Goal: Task Accomplishment & Management: Manage account settings

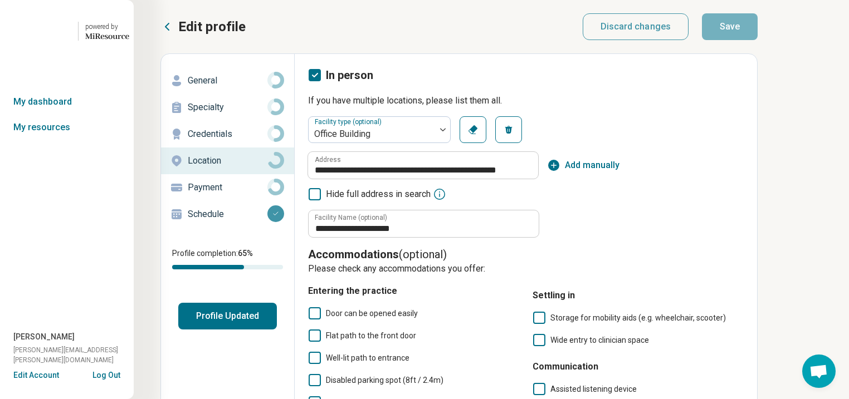
click at [277, 330] on button "Profile Updated" at bounding box center [227, 316] width 99 height 27
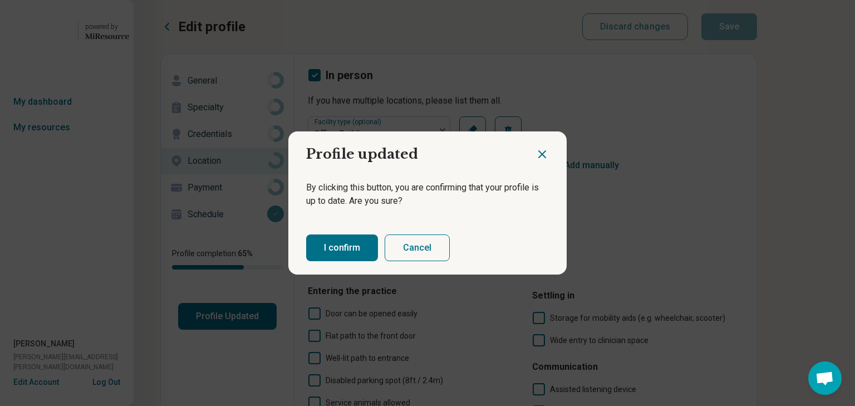
click at [350, 259] on button "I confirm" at bounding box center [342, 247] width 72 height 27
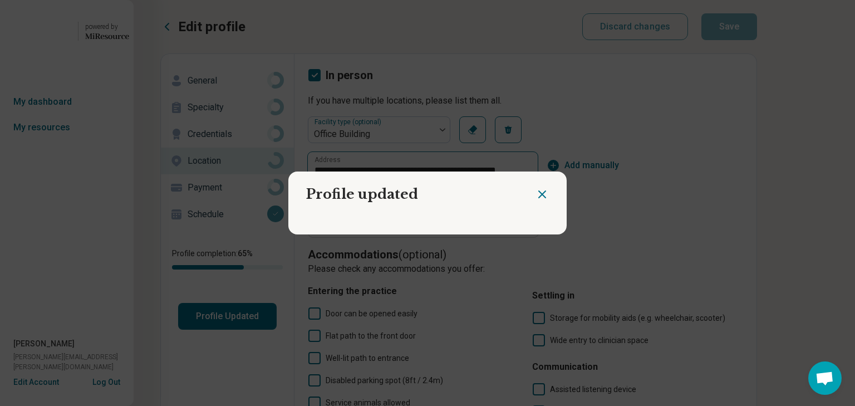
click at [536, 190] on icon "Close dialog" at bounding box center [542, 194] width 13 height 13
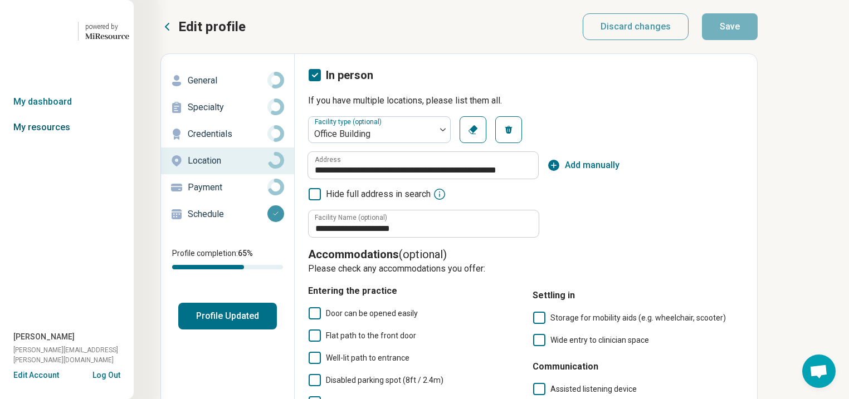
click at [49, 140] on link "My resources" at bounding box center [67, 128] width 134 height 26
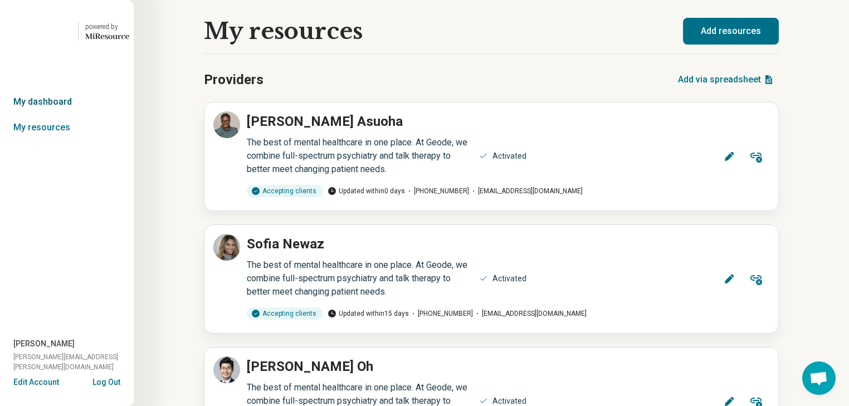
click at [51, 115] on link "My dashboard" at bounding box center [67, 102] width 134 height 26
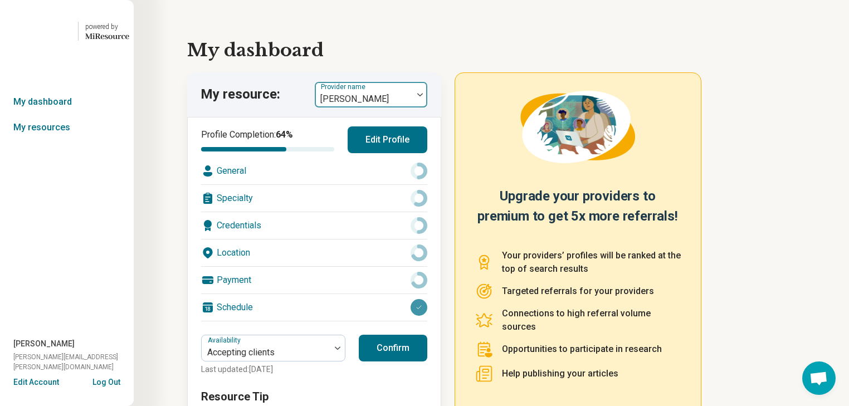
click at [425, 107] on div at bounding box center [420, 95] width 14 height 26
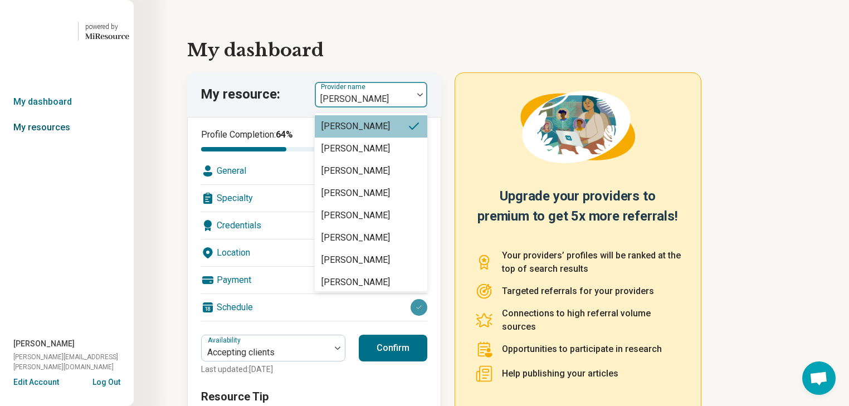
click at [53, 140] on link "My resources" at bounding box center [67, 128] width 134 height 26
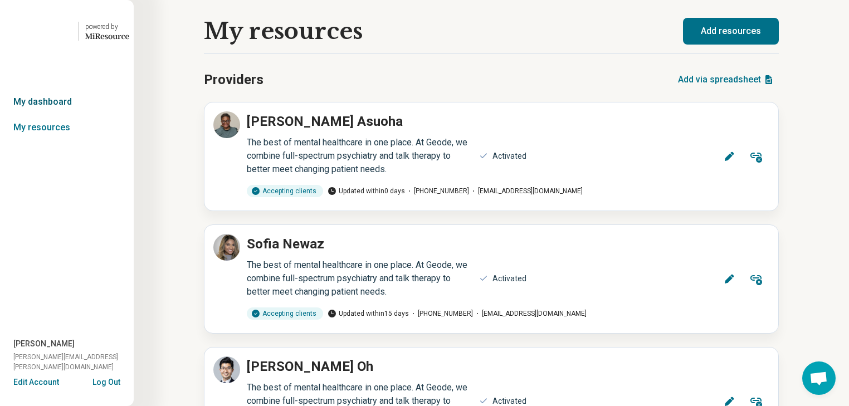
click at [58, 115] on link "My dashboard" at bounding box center [67, 102] width 134 height 26
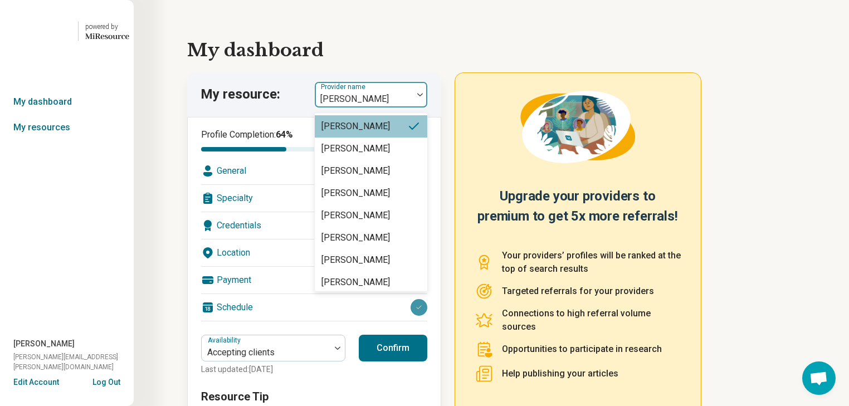
click at [427, 96] on div at bounding box center [420, 94] width 14 height 3
click at [49, 140] on link "My resources" at bounding box center [67, 128] width 134 height 26
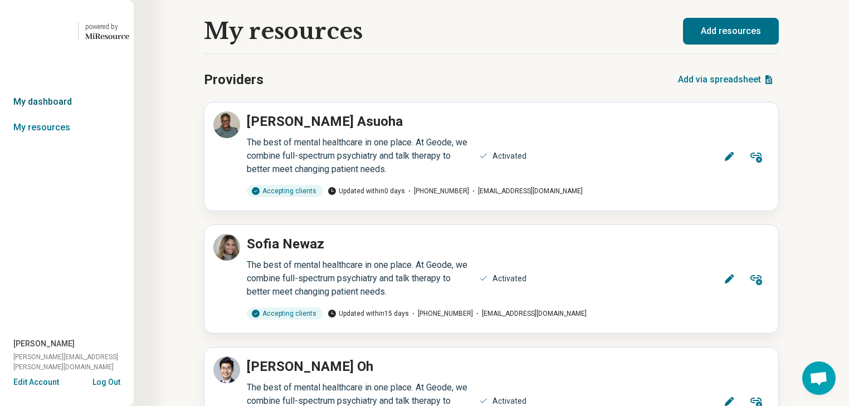
click at [47, 115] on link "My dashboard" at bounding box center [67, 102] width 134 height 26
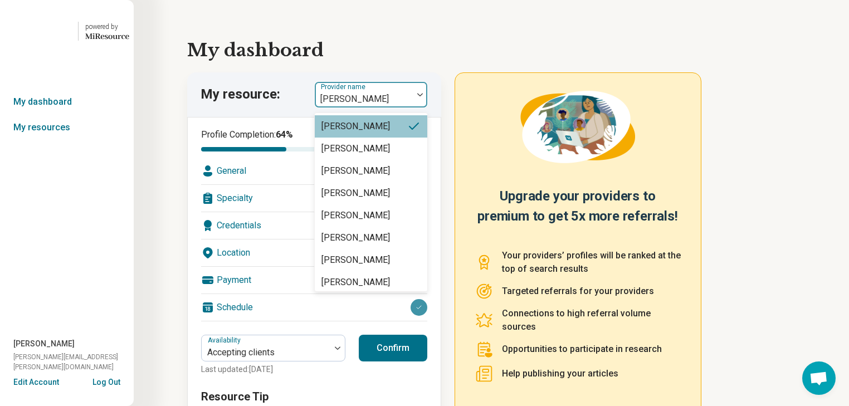
click at [423, 96] on img at bounding box center [420, 94] width 6 height 3
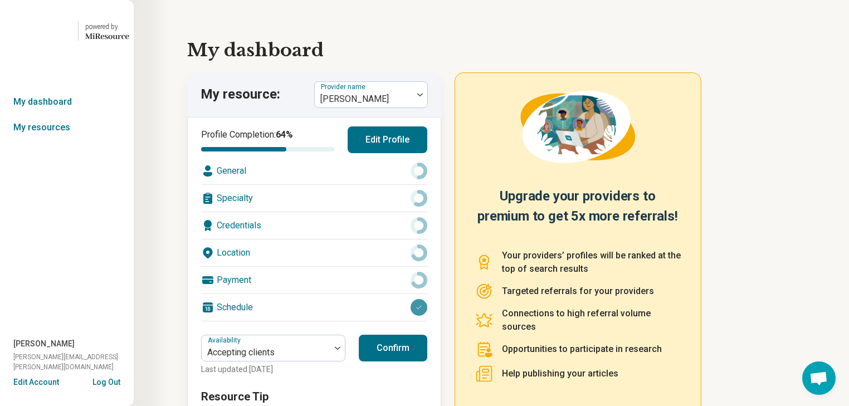
click at [97, 376] on button "Log Out" at bounding box center [106, 380] width 28 height 9
click at [102, 376] on button "Log Out" at bounding box center [106, 380] width 28 height 9
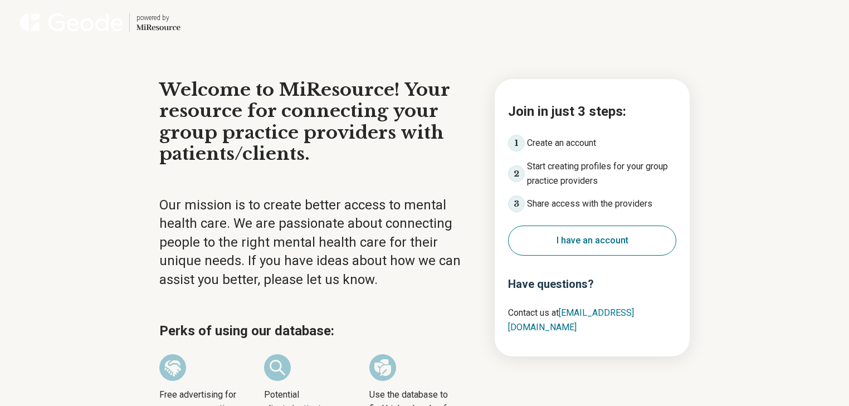
click at [555, 256] on button "I have an account" at bounding box center [592, 240] width 168 height 30
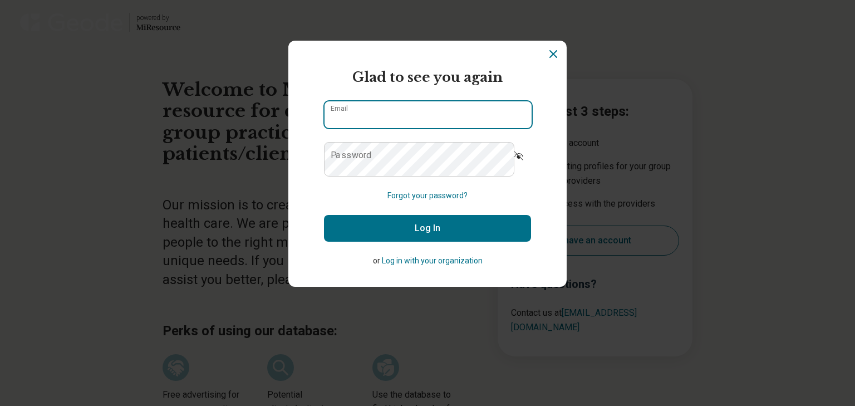
type input "**********"
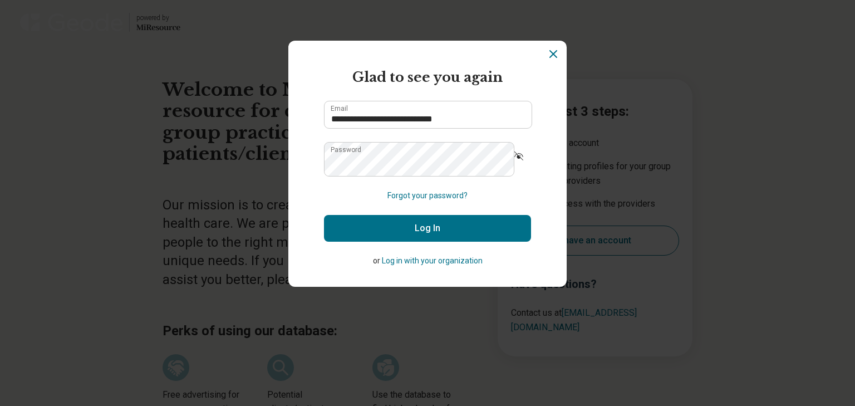
click at [455, 242] on button "Log In" at bounding box center [427, 228] width 207 height 27
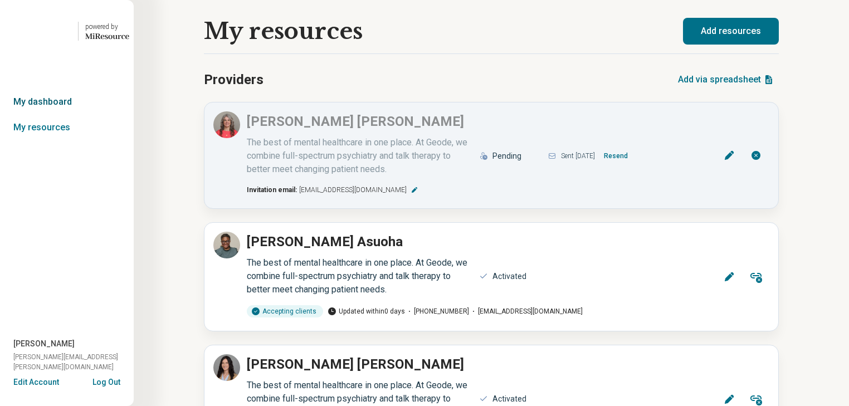
click at [60, 115] on link "My dashboard" at bounding box center [67, 102] width 134 height 26
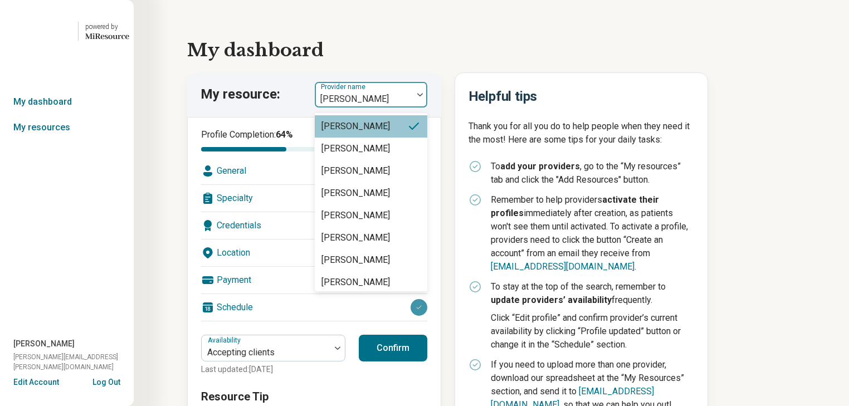
click at [423, 96] on img at bounding box center [420, 94] width 6 height 3
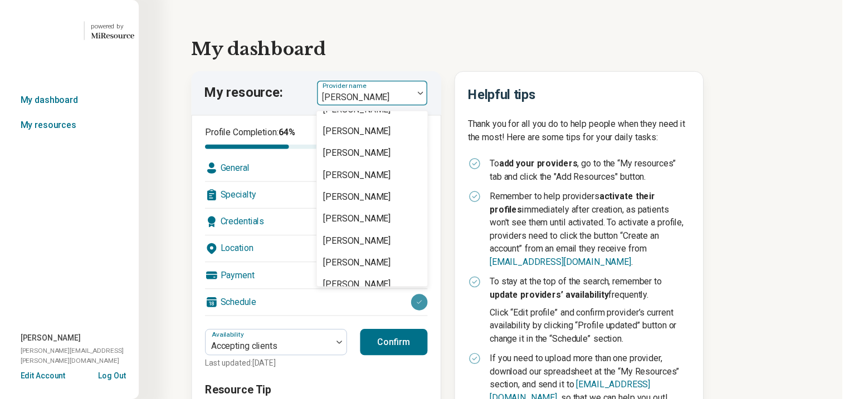
scroll to position [1336, 0]
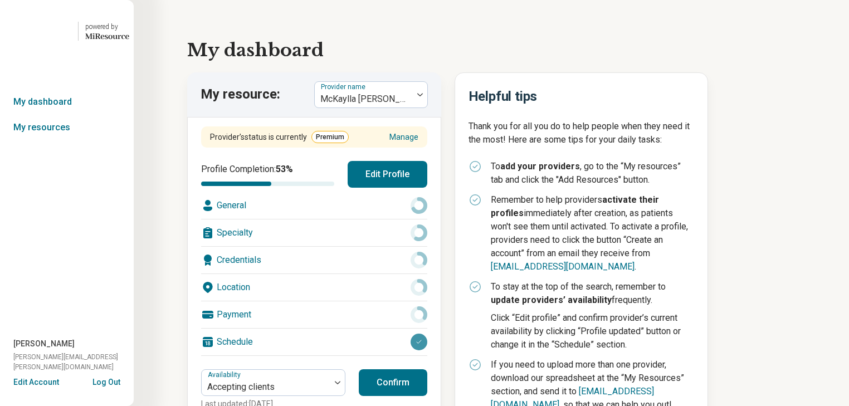
click at [396, 188] on button "Edit Profile" at bounding box center [387, 174] width 80 height 27
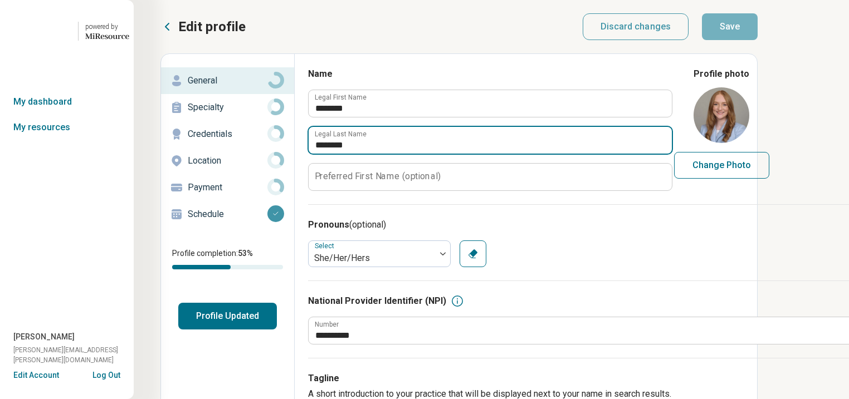
click at [415, 154] on input "********" at bounding box center [489, 140] width 363 height 27
type textarea "*"
type input "*"
type input "****"
type textarea "*"
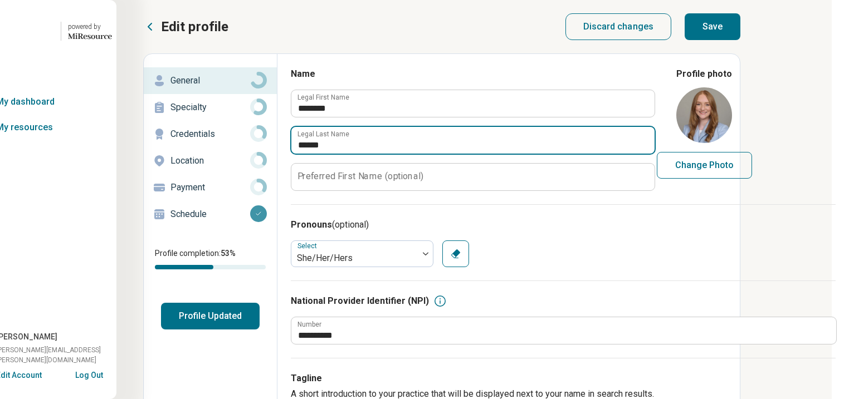
scroll to position [0, 19]
type input "******"
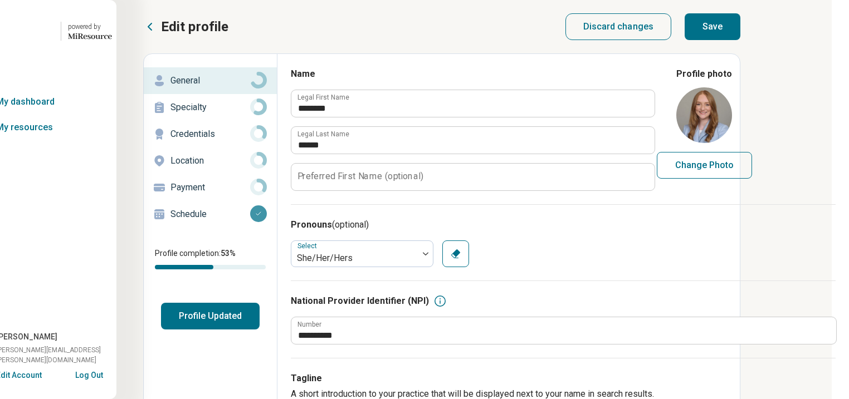
click at [740, 37] on button "Save" at bounding box center [712, 26] width 56 height 27
type textarea "*"
click at [259, 330] on button "Profile Updated" at bounding box center [210, 316] width 99 height 27
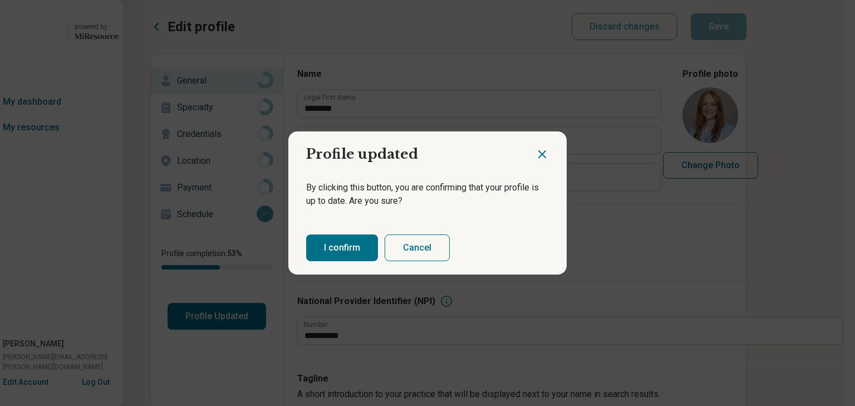
click at [344, 245] on button "I confirm" at bounding box center [342, 247] width 72 height 27
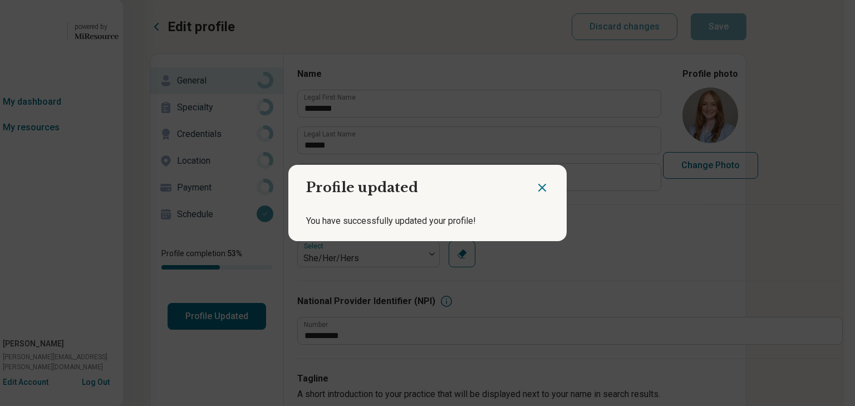
click at [536, 183] on icon "Close dialog" at bounding box center [542, 187] width 13 height 13
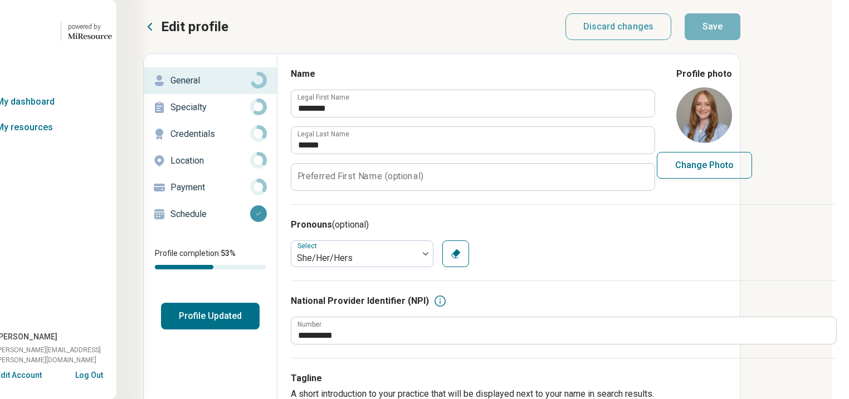
click at [155, 32] on icon at bounding box center [149, 26] width 13 height 13
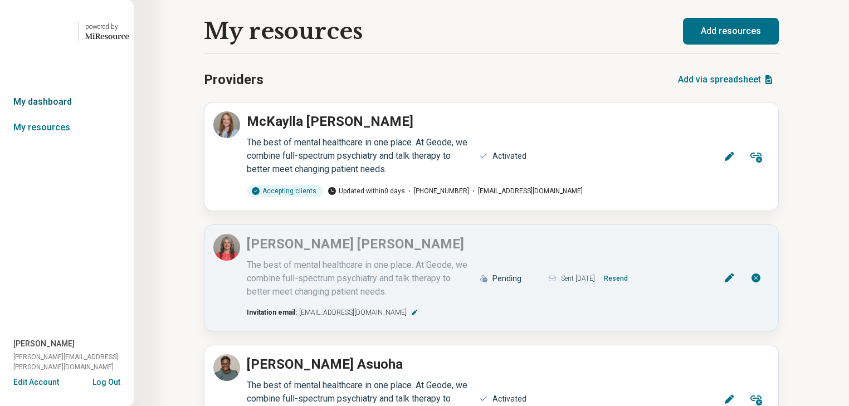
click at [69, 115] on link "My dashboard" at bounding box center [67, 102] width 134 height 26
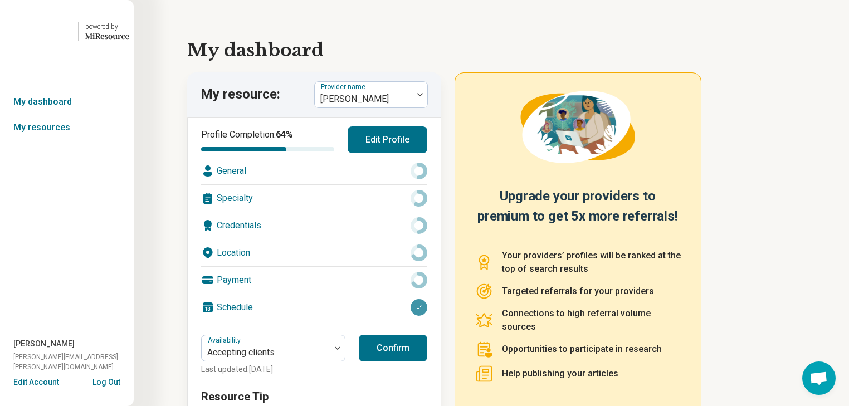
drag, startPoint x: 784, startPoint y: 0, endPoint x: 488, endPoint y: 43, distance: 299.3
click at [488, 43] on div "My dashboard My resource: Provider name [PERSON_NAME] Profile Completion: 64 % …" at bounding box center [491, 239] width 608 height 443
click at [51, 140] on link "My resources" at bounding box center [67, 128] width 134 height 26
click at [53, 115] on link "My dashboard" at bounding box center [67, 102] width 134 height 26
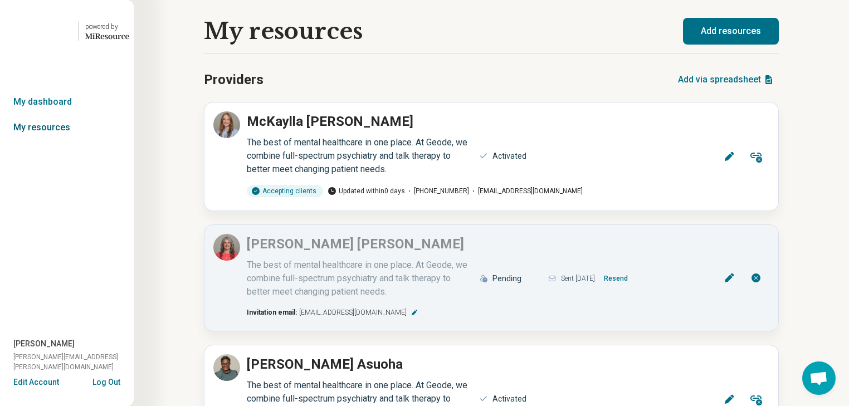
click at [58, 140] on link "My resources" at bounding box center [67, 128] width 134 height 26
click at [65, 115] on link "My dashboard" at bounding box center [67, 102] width 134 height 26
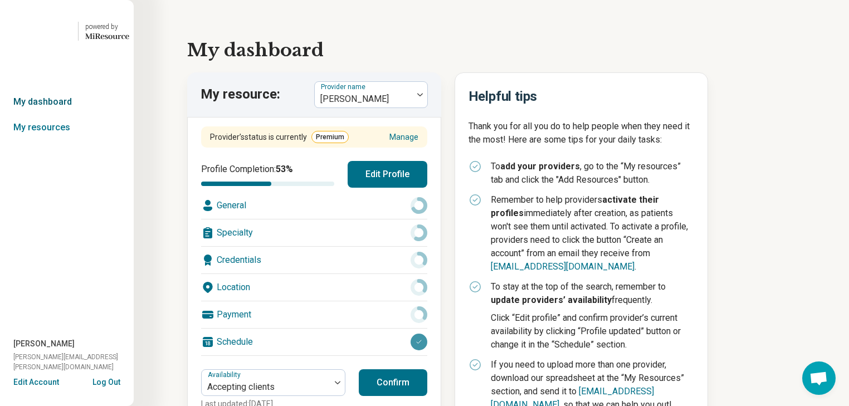
click at [63, 115] on link "My dashboard" at bounding box center [67, 102] width 134 height 26
